Goal: Task Accomplishment & Management: Complete application form

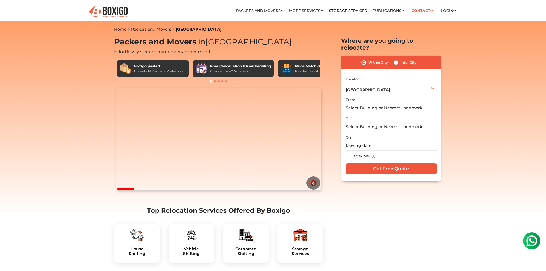
scroll to position [57, 0]
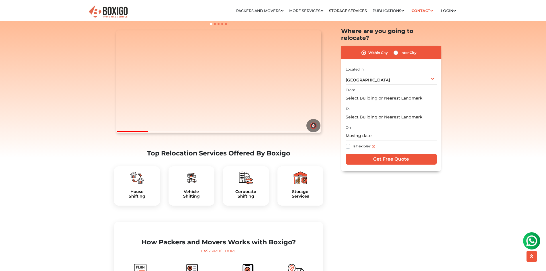
click at [138, 185] on img at bounding box center [137, 178] width 14 height 14
click at [397, 74] on div "[GEOGRAPHIC_DATA] Select City [GEOGRAPHIC_DATA] [GEOGRAPHIC_DATA] [GEOGRAPHIC_D…" at bounding box center [391, 79] width 91 height 12
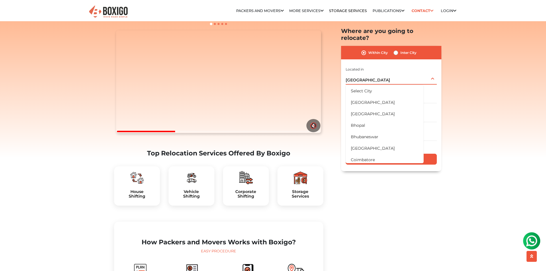
click at [397, 74] on div "[GEOGRAPHIC_DATA] Select City [GEOGRAPHIC_DATA] [GEOGRAPHIC_DATA] [GEOGRAPHIC_D…" at bounding box center [391, 79] width 91 height 12
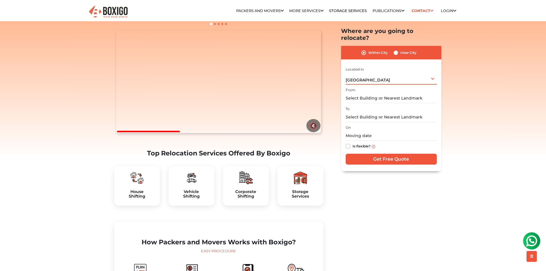
click at [397, 74] on div "[GEOGRAPHIC_DATA] Select City [GEOGRAPHIC_DATA] [GEOGRAPHIC_DATA] [GEOGRAPHIC_D…" at bounding box center [391, 79] width 91 height 12
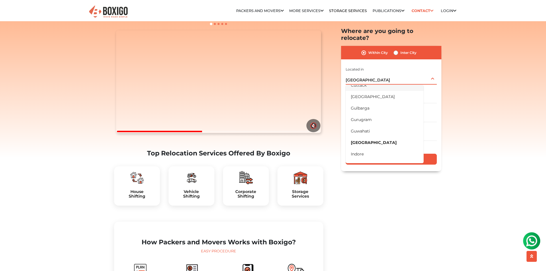
scroll to position [115, 0]
click at [373, 108] on li "[GEOGRAPHIC_DATA]" at bounding box center [385, 113] width 78 height 11
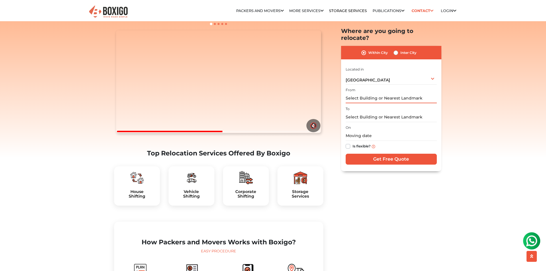
click at [369, 93] on input "text" at bounding box center [391, 98] width 91 height 10
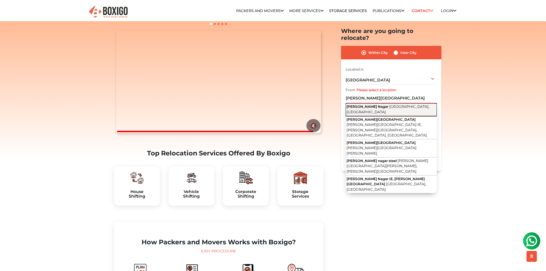
click at [383, 105] on span "[GEOGRAPHIC_DATA], [GEOGRAPHIC_DATA]" at bounding box center [388, 110] width 83 height 10
type input "[PERSON_NAME][GEOGRAPHIC_DATA], [GEOGRAPHIC_DATA], [GEOGRAPHIC_DATA]"
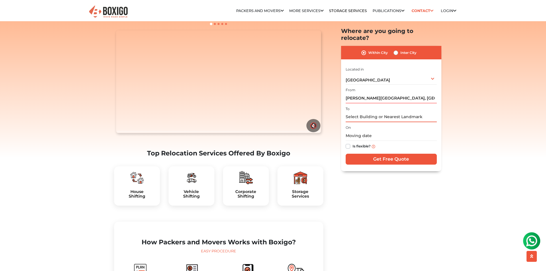
click at [370, 112] on input "text" at bounding box center [391, 117] width 91 height 10
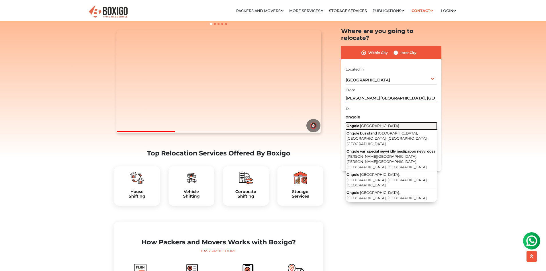
click at [375, 124] on span "[GEOGRAPHIC_DATA]" at bounding box center [379, 126] width 39 height 4
type input "Ongole, [GEOGRAPHIC_DATA]"
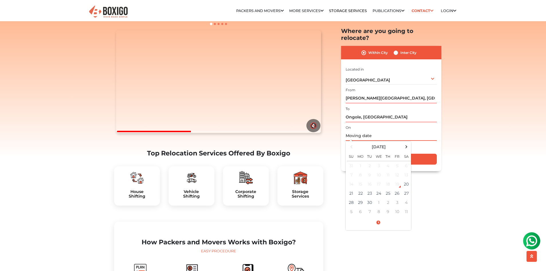
click at [368, 131] on input "text" at bounding box center [391, 136] width 91 height 10
click at [353, 189] on td "21" at bounding box center [351, 193] width 9 height 9
click at [377, 218] on span at bounding box center [378, 223] width 63 height 10
click at [401, 174] on button "AM" at bounding box center [401, 179] width 11 height 11
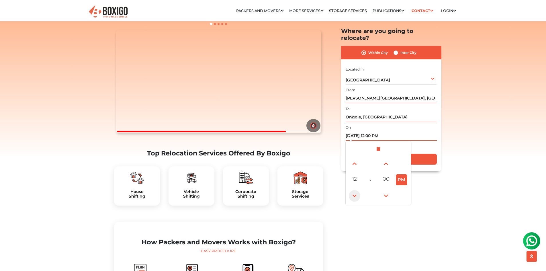
click at [356, 190] on span at bounding box center [354, 195] width 11 height 11
type input "[DATE] 11:00 AM"
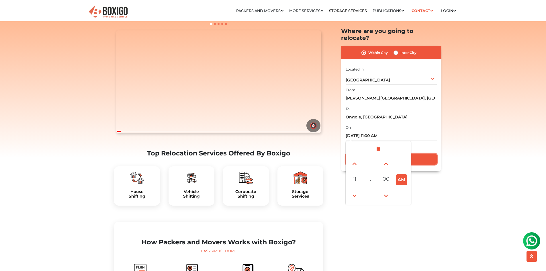
click at [418, 154] on input "Get Free Quote" at bounding box center [391, 159] width 91 height 11
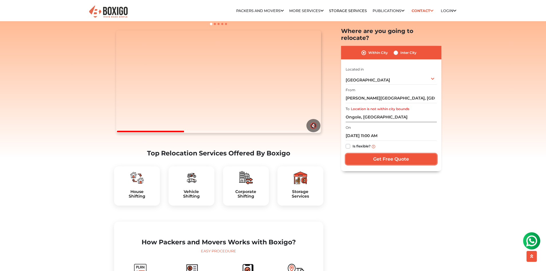
click at [384, 154] on input "Get Free Quote" at bounding box center [391, 159] width 91 height 11
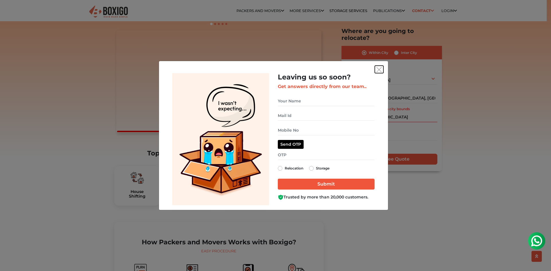
click at [380, 69] on img "get free quote dialog" at bounding box center [378, 69] width 5 height 5
